Goal: Navigation & Orientation: Find specific page/section

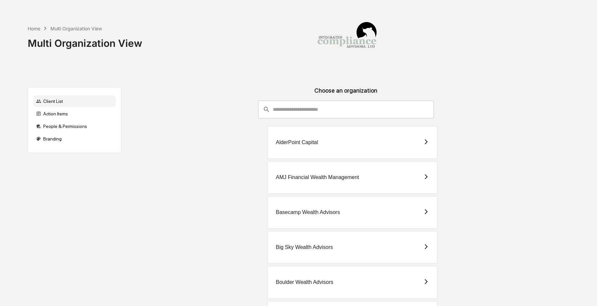
click at [319, 69] on img at bounding box center [347, 38] width 66 height 66
click at [304, 108] on input "consultant-dashboard__filter-organizations-search-bar" at bounding box center [353, 110] width 161 height 18
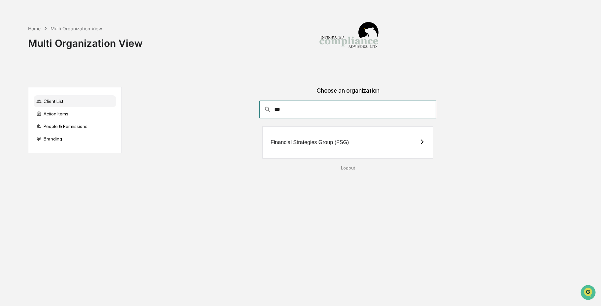
type input "***"
click at [327, 136] on div "Financial Strategies Group (FSG)" at bounding box center [347, 142] width 171 height 32
